Goal: Book appointment/travel/reservation

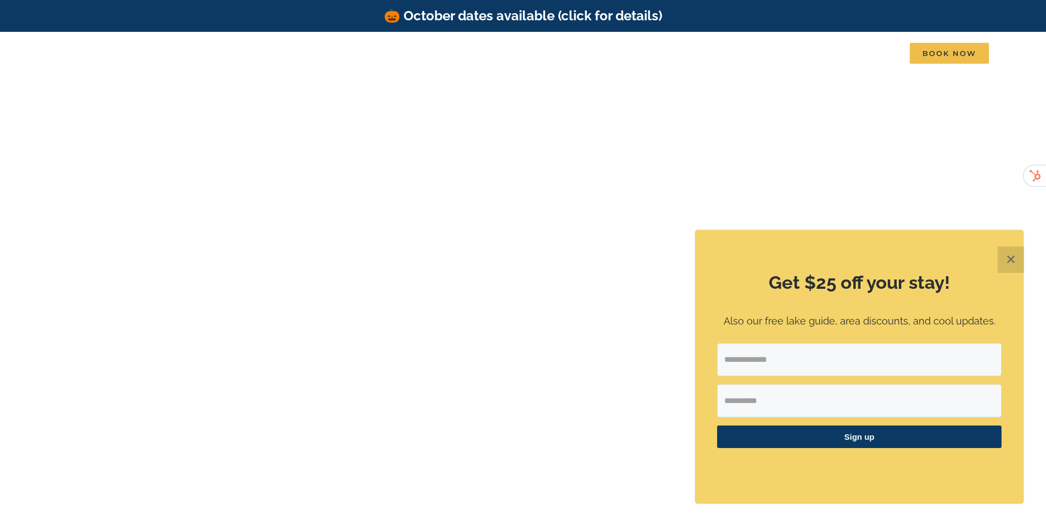
click at [1006, 261] on button "✕" at bounding box center [1010, 259] width 26 height 26
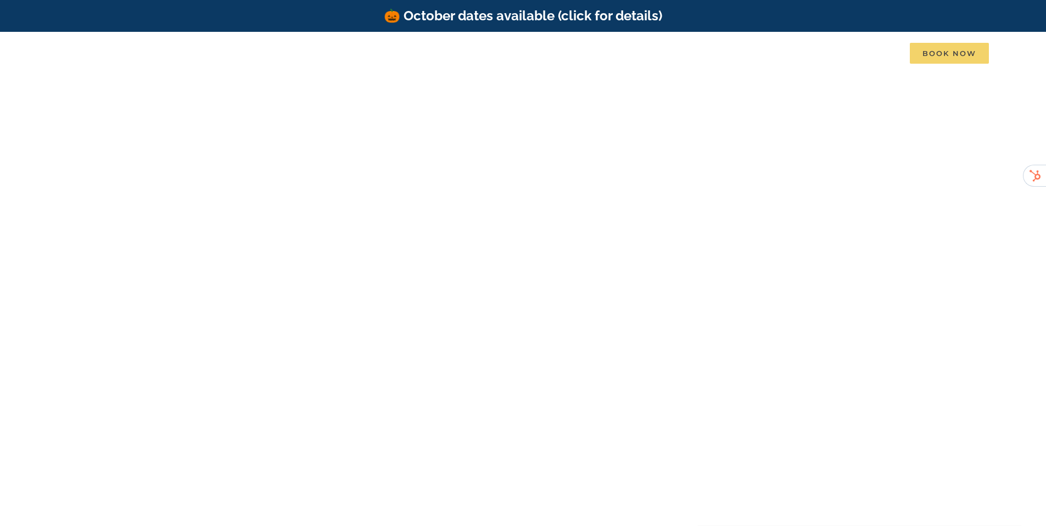
click at [958, 52] on span "Book Now" at bounding box center [948, 53] width 79 height 21
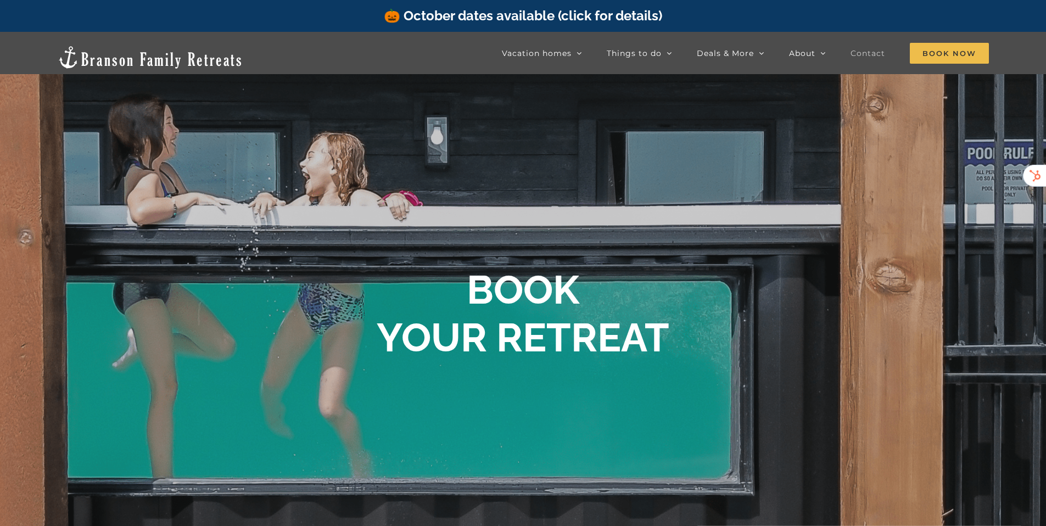
click at [881, 56] on span "Contact" at bounding box center [867, 53] width 35 height 8
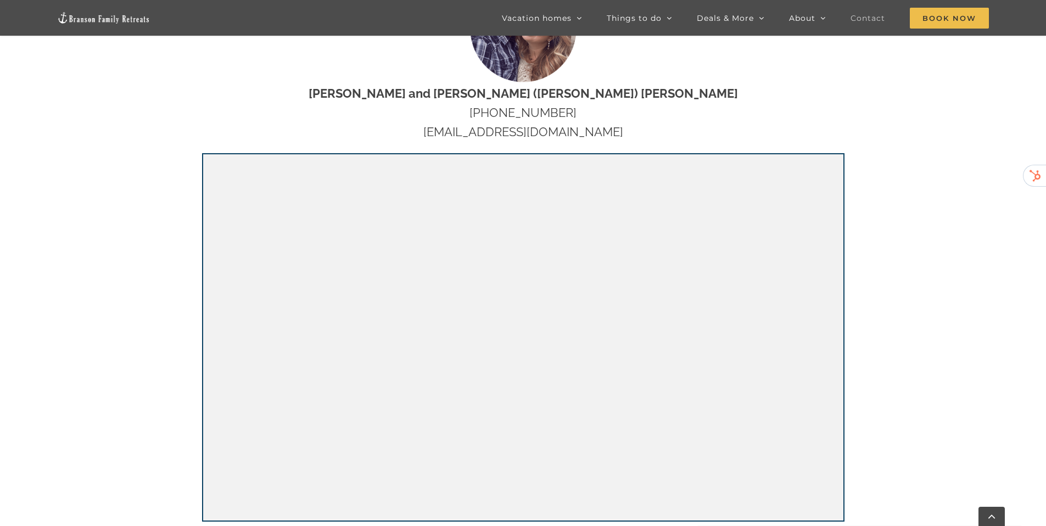
scroll to position [173, 0]
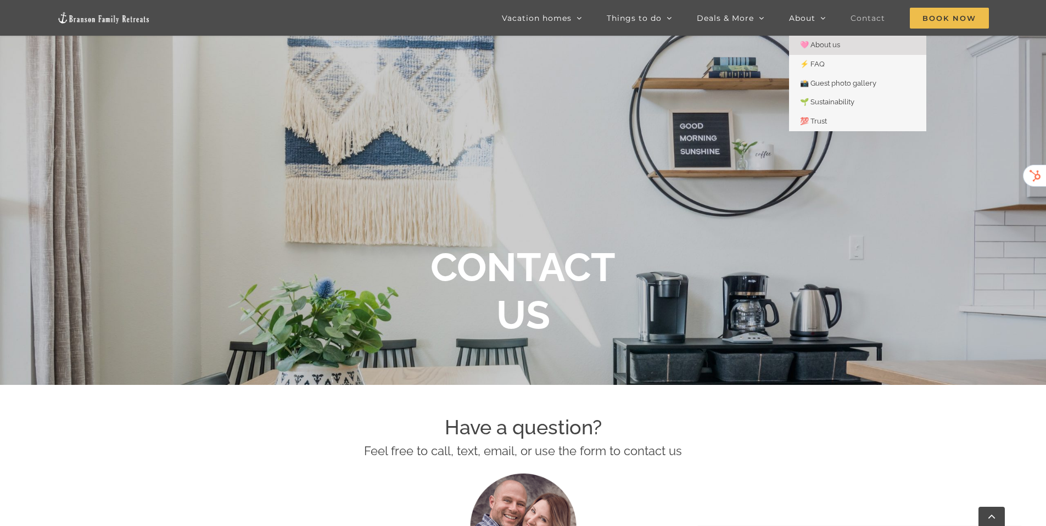
click at [834, 44] on span "🩷 About us" at bounding box center [820, 45] width 40 height 8
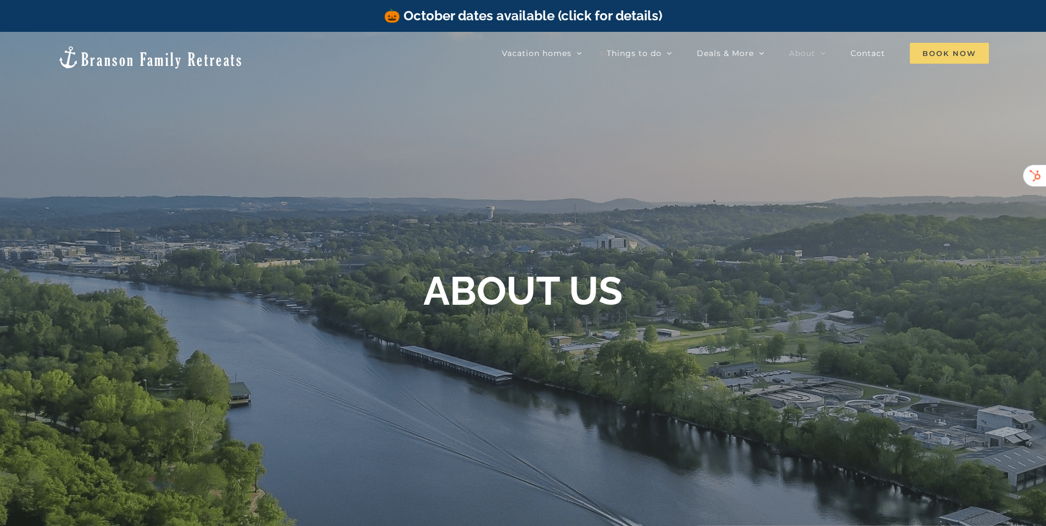
click at [931, 53] on span "Book Now" at bounding box center [948, 53] width 79 height 21
